Goal: Transaction & Acquisition: Book appointment/travel/reservation

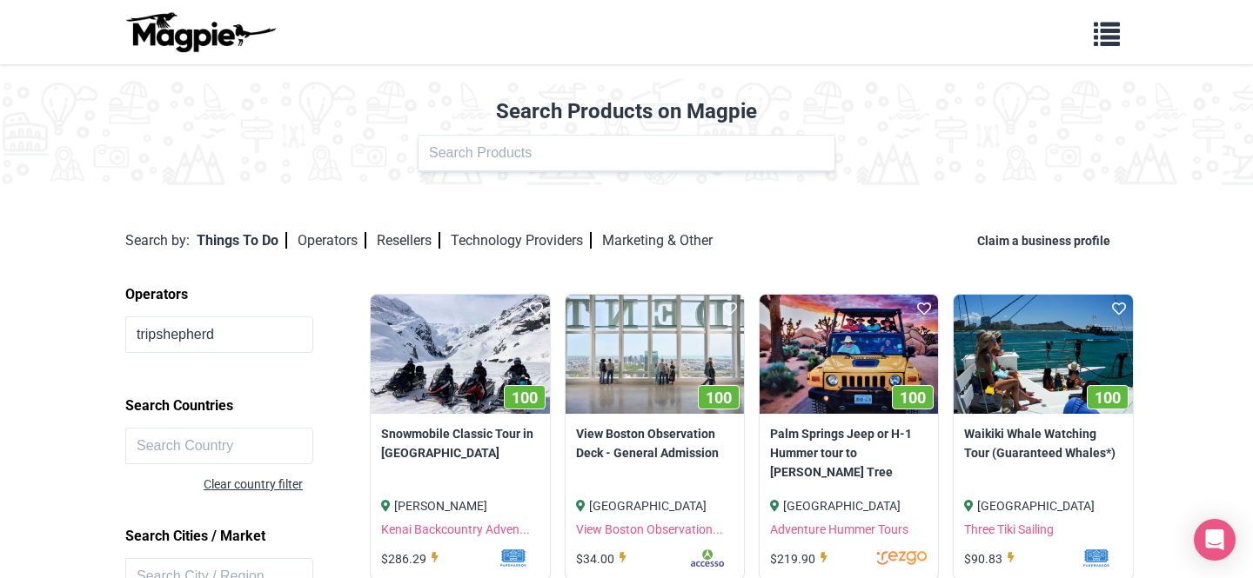
type input "tripshepherd"
click button at bounding box center [0, 0] width 0 height 0
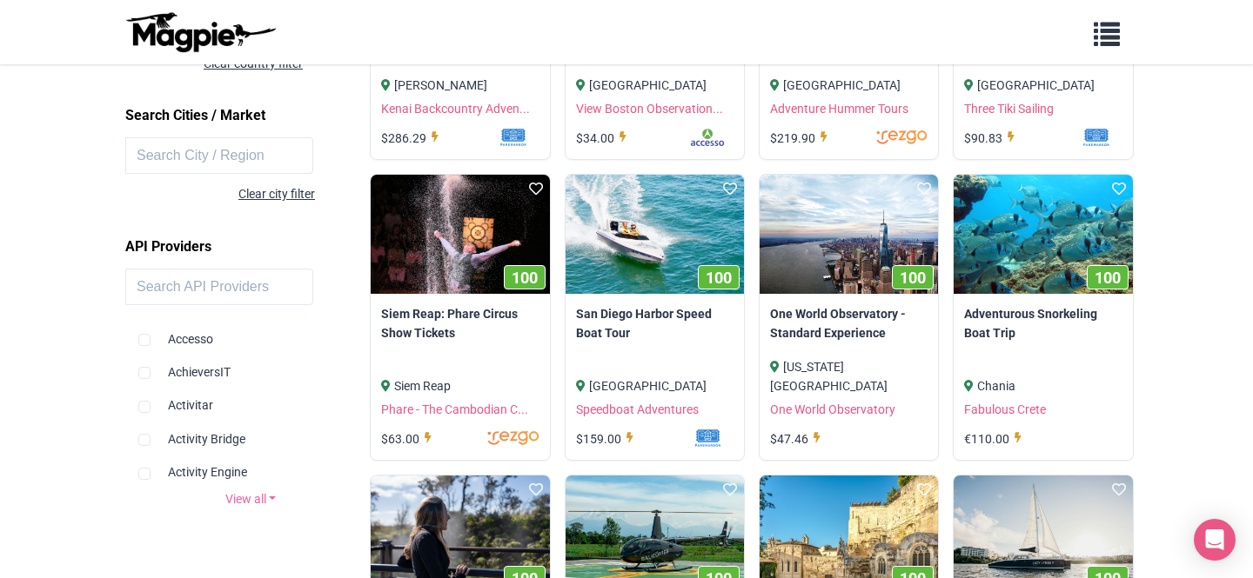
scroll to position [454, 0]
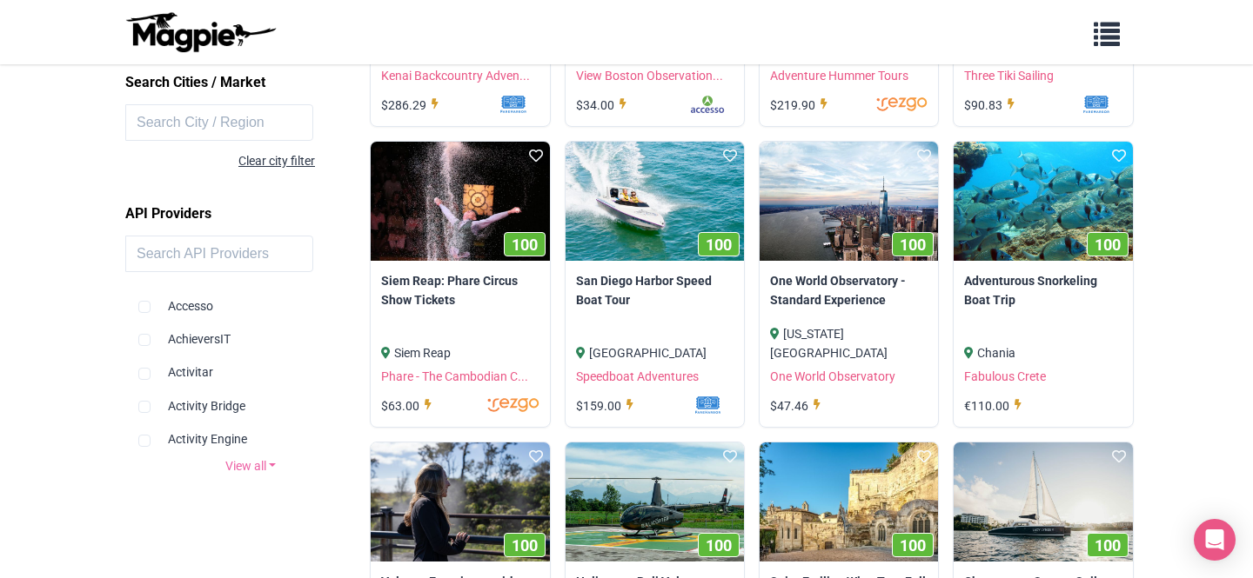
click at [249, 463] on link "View all" at bounding box center [250, 466] width 251 height 19
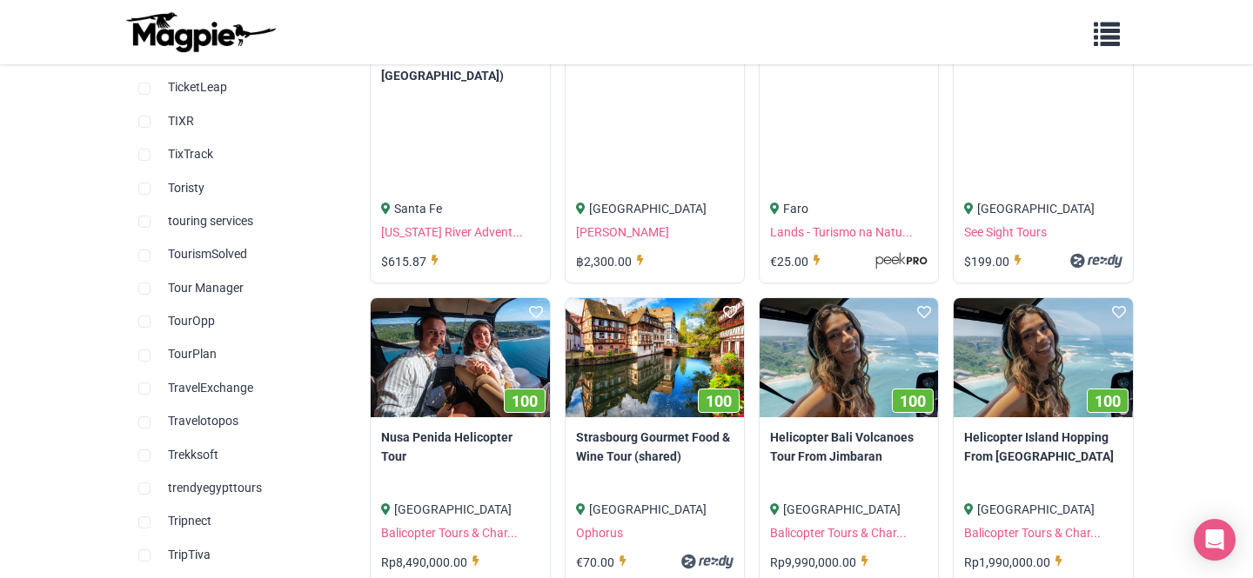
scroll to position [3913, 0]
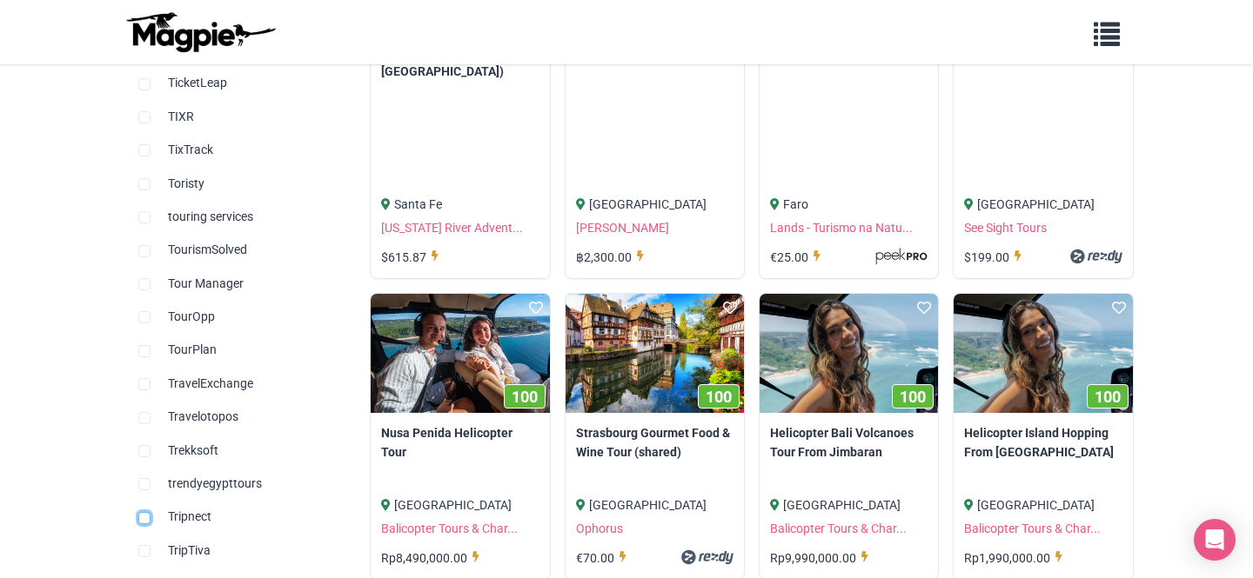
click at [145, 512] on input "checkbox" at bounding box center [144, 518] width 12 height 12
checkbox input "true"
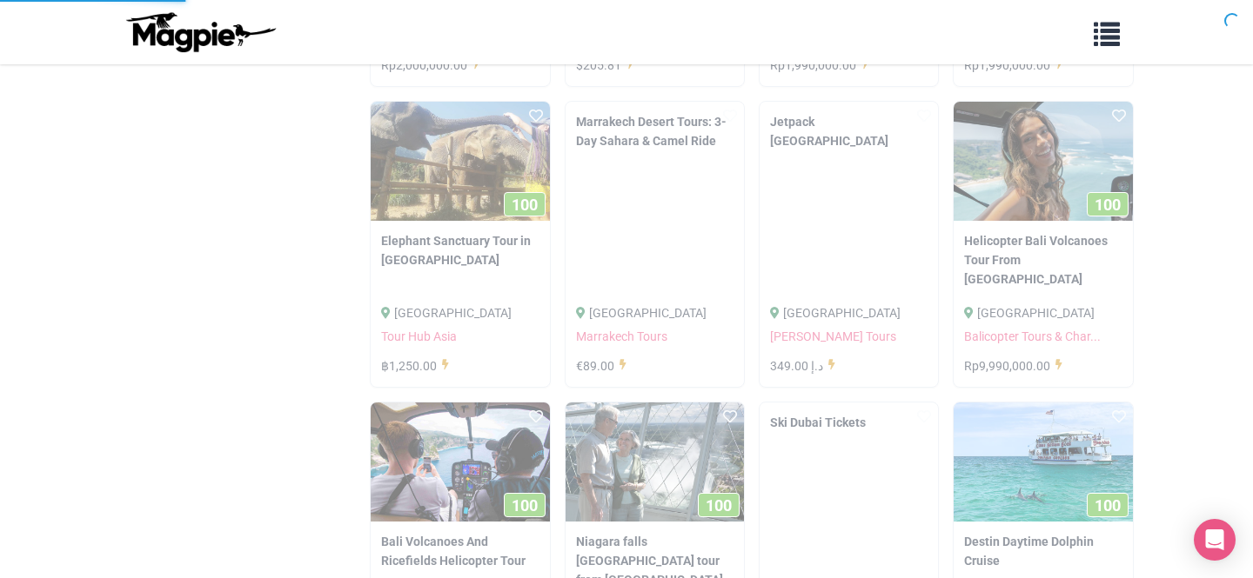
scroll to position [2863, 0]
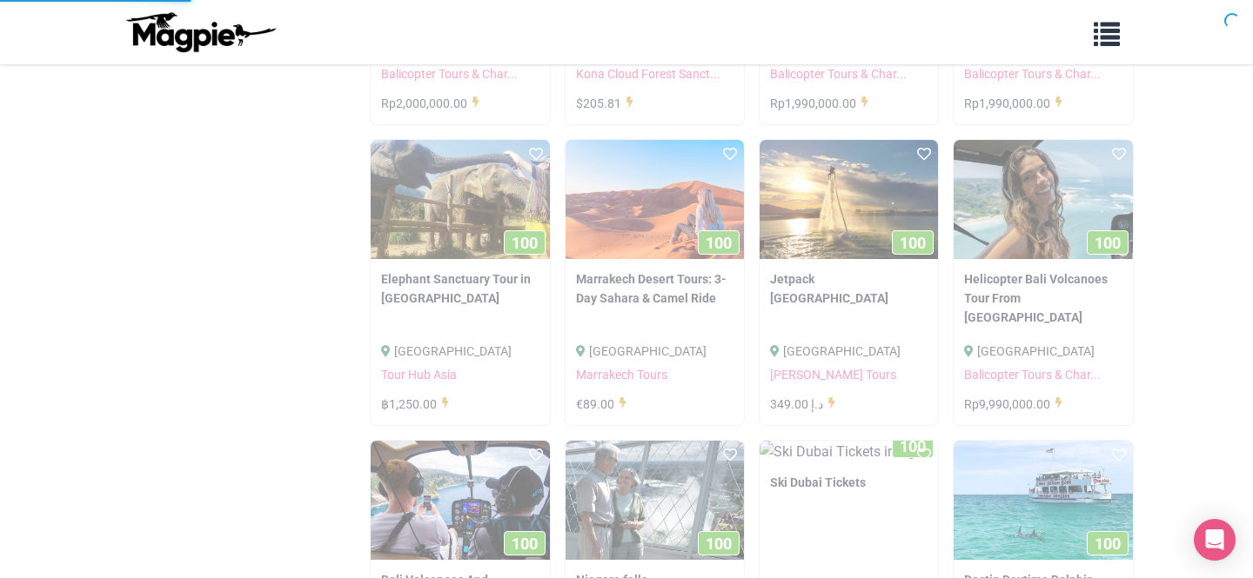
click at [176, 42] on img at bounding box center [200, 32] width 157 height 42
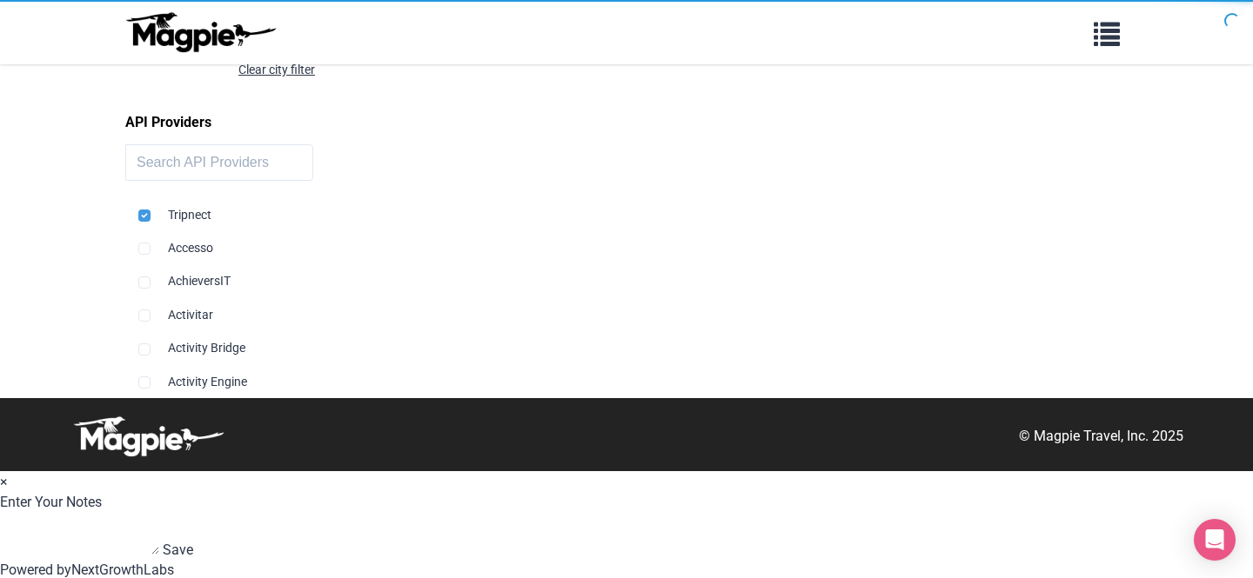
scroll to position [438, 0]
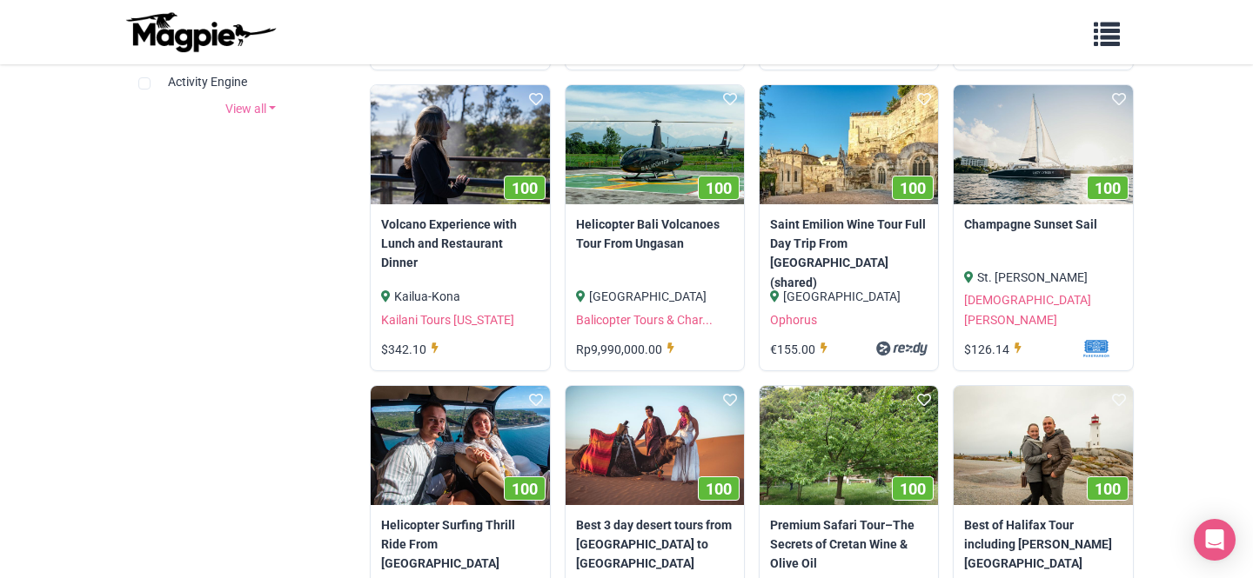
scroll to position [799, 0]
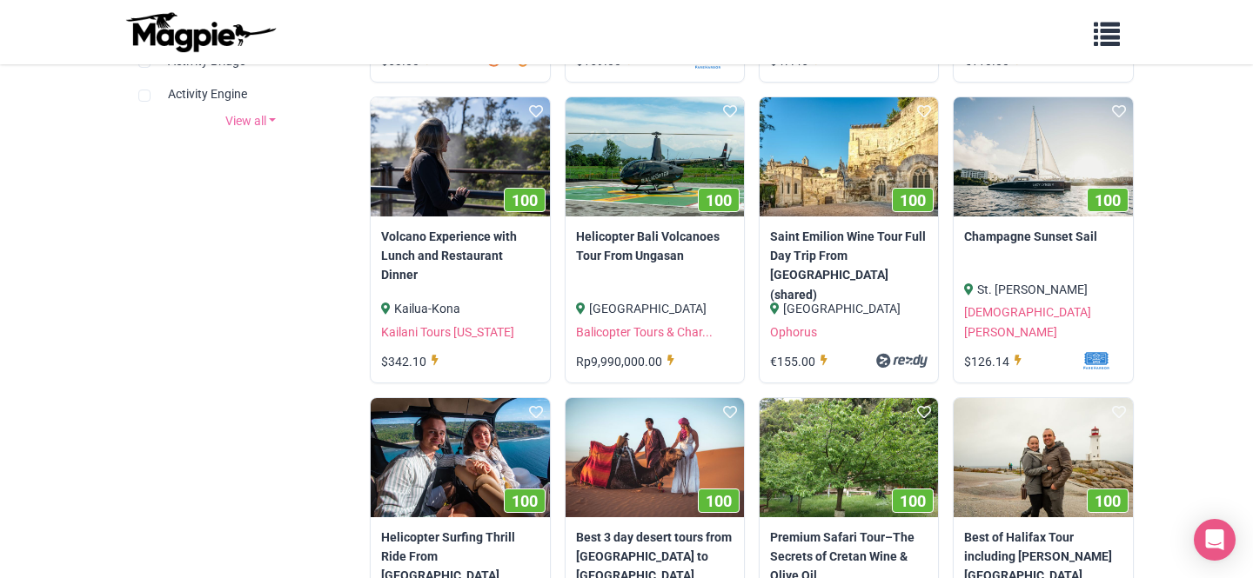
click at [253, 126] on link "View all" at bounding box center [250, 120] width 251 height 19
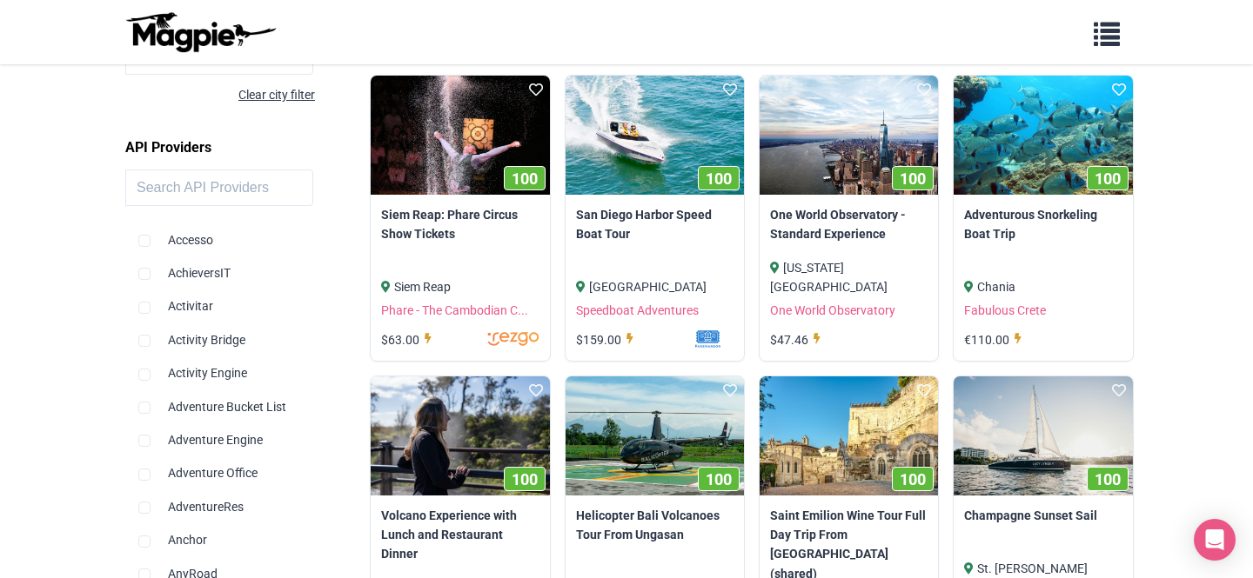
scroll to position [0, 0]
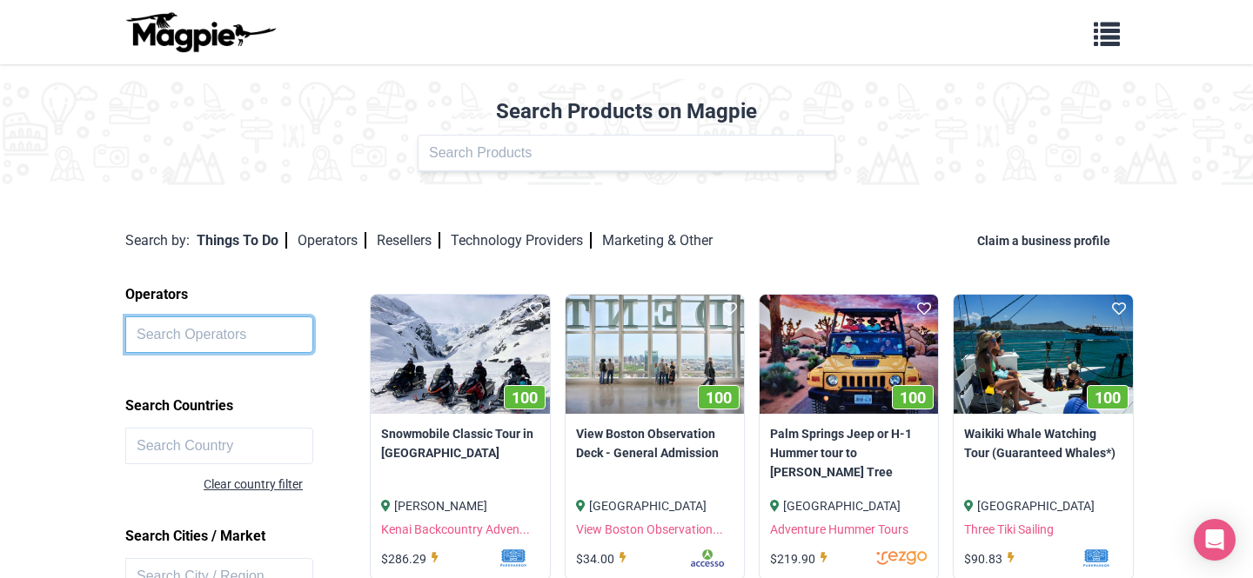
click at [204, 343] on input "text" at bounding box center [219, 335] width 188 height 37
type input "s"
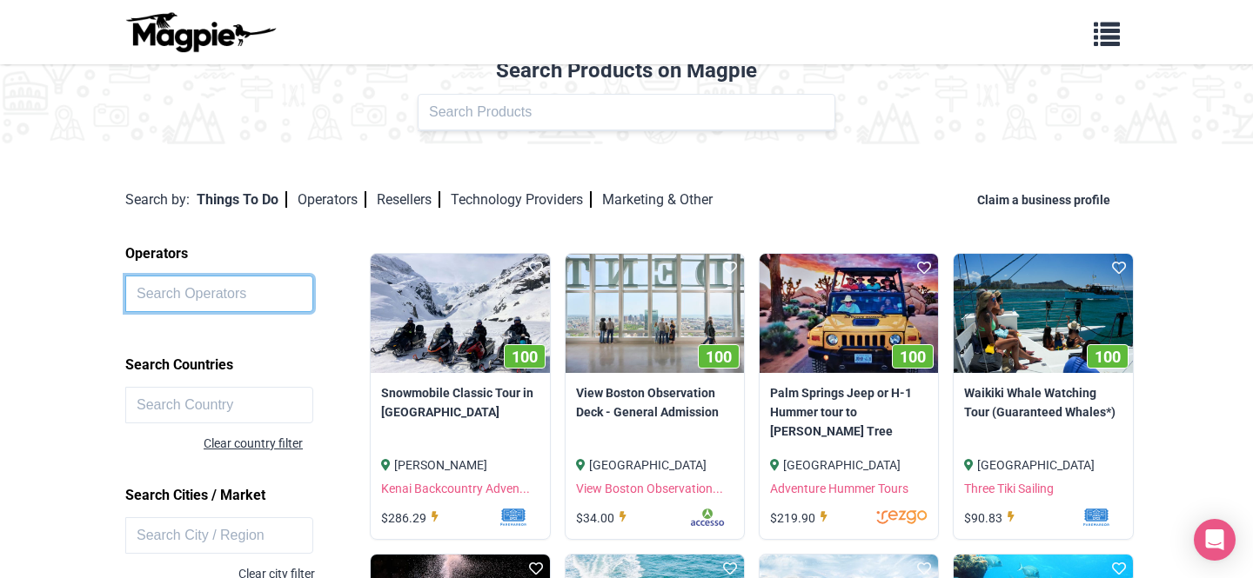
scroll to position [42, 0]
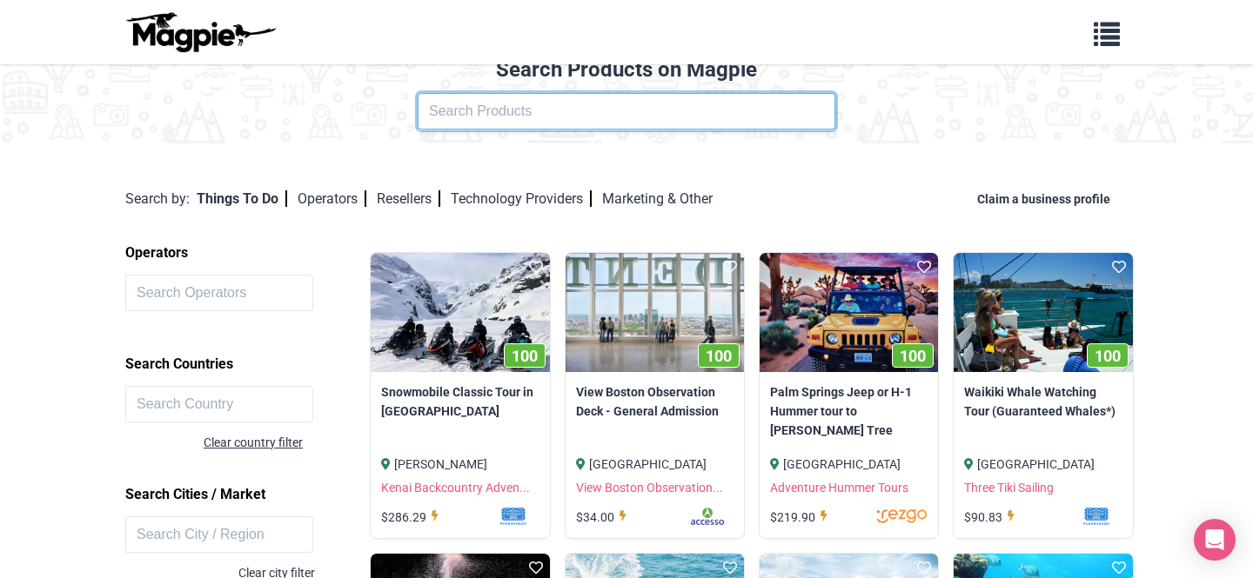
click at [531, 110] on input "text" at bounding box center [627, 111] width 418 height 37
click button at bounding box center [0, 0] width 0 height 0
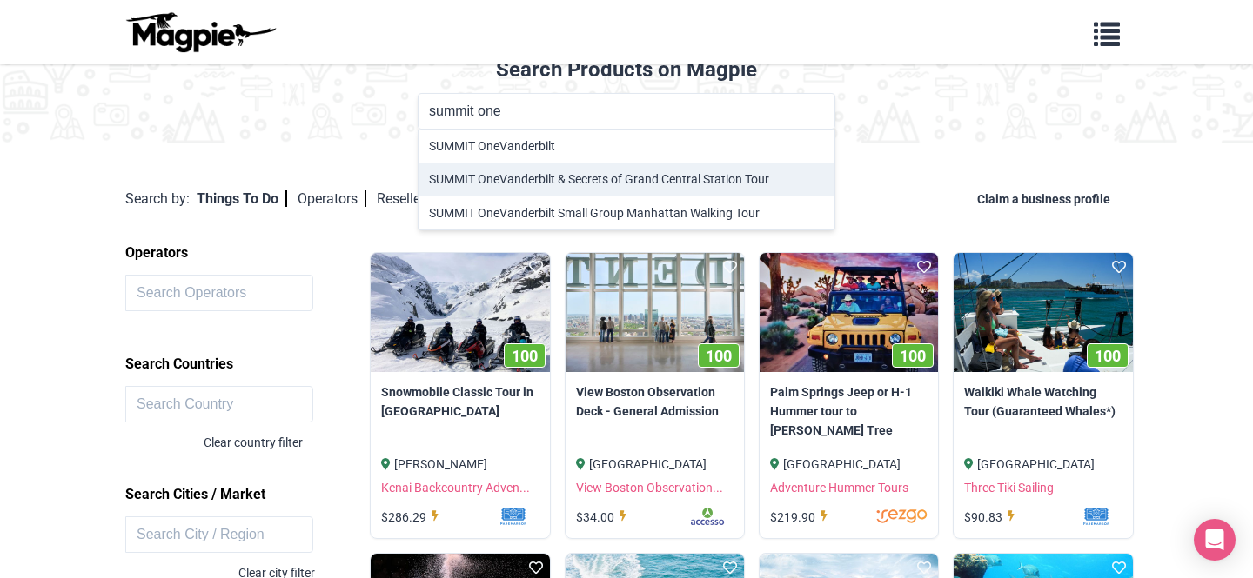
type input "SUMMIT One Vanderbilt & Secrets of Grand Central Station Tour"
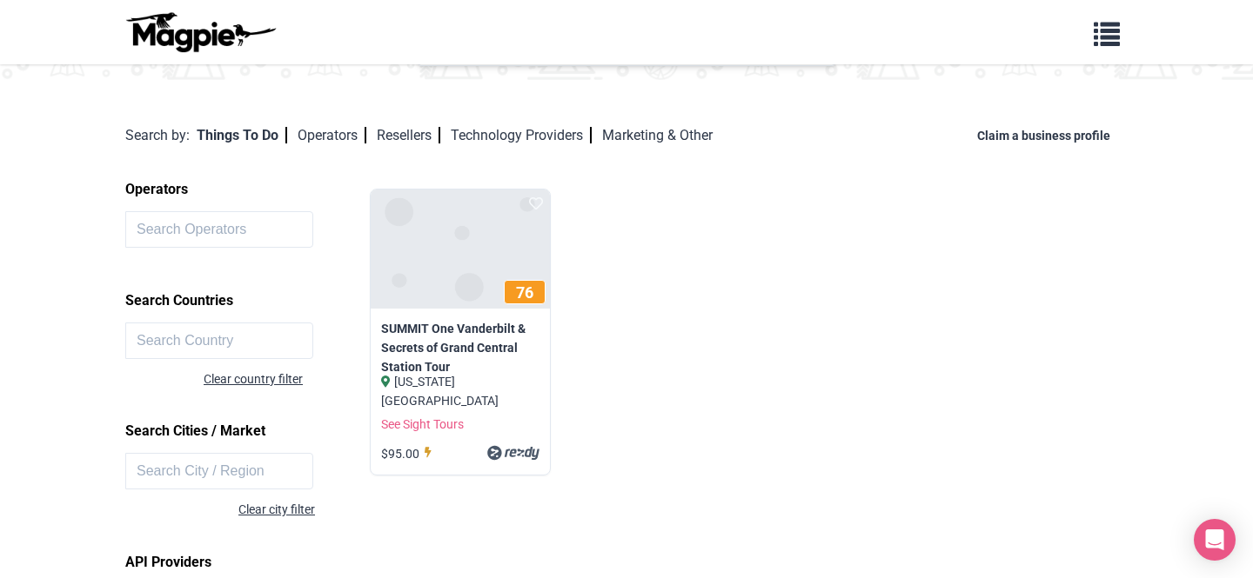
scroll to position [107, 0]
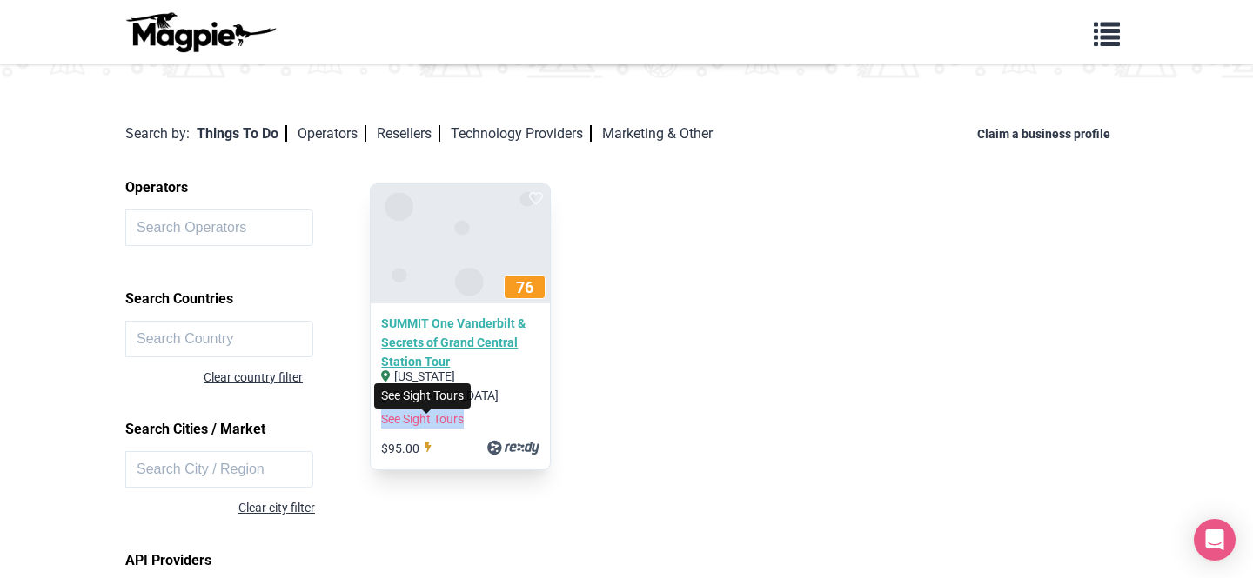
click at [466, 340] on link "SUMMIT One Vanderbilt & Secrets of Grand Central Station Tour" at bounding box center [459, 343] width 157 height 58
